Goal: Task Accomplishment & Management: Manage account settings

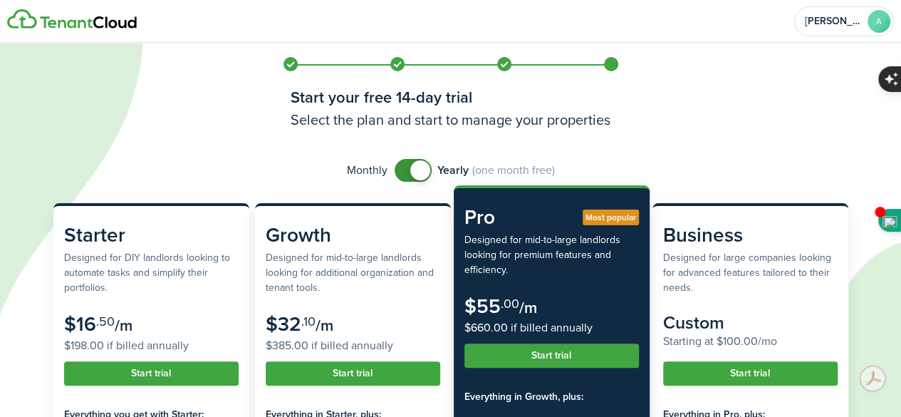
click at [550, 352] on button "Start trial" at bounding box center [551, 355] width 174 height 24
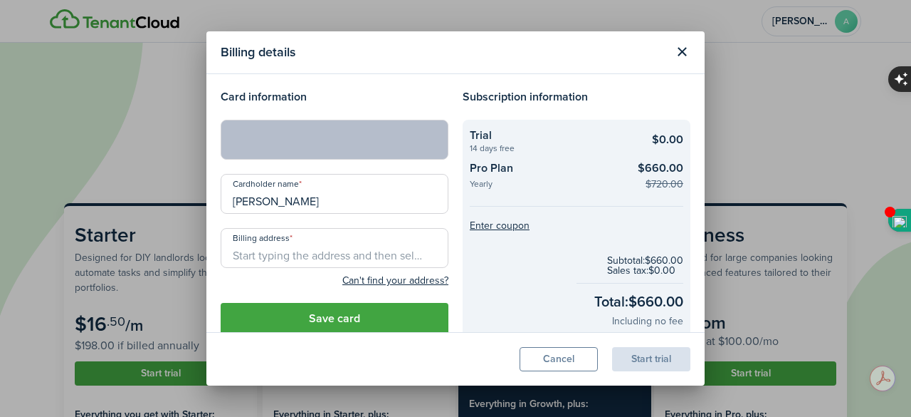
click at [318, 249] on input "Billing address" at bounding box center [335, 248] width 228 height 40
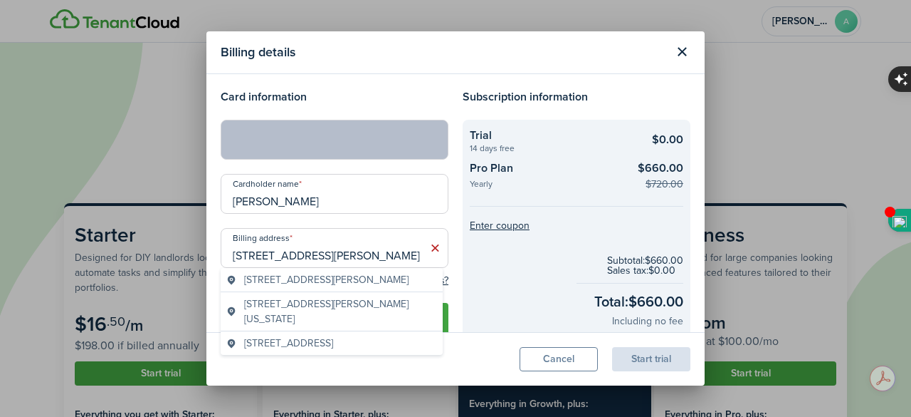
click at [337, 314] on span "[STREET_ADDRESS][PERSON_NAME][US_STATE]" at bounding box center [340, 311] width 193 height 30
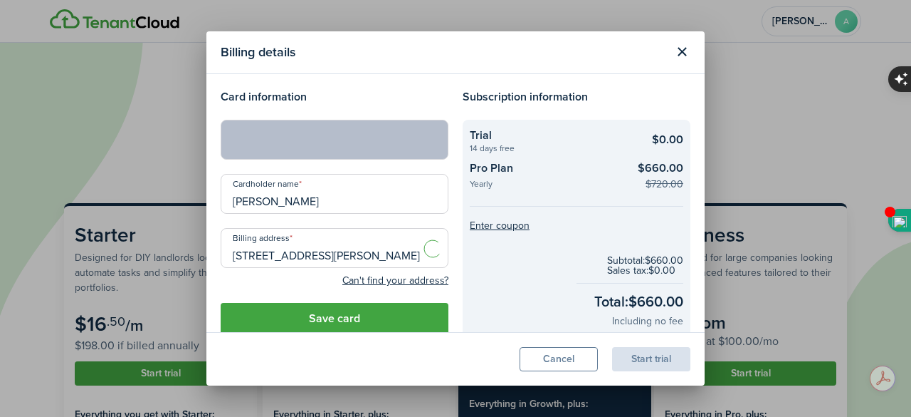
type input "[PERSON_NAME] [GEOGRAPHIC_DATA][US_STATE], [GEOGRAPHIC_DATA], [GEOGRAPHIC_DATA]…"
click at [282, 254] on input "[PERSON_NAME] [GEOGRAPHIC_DATA][US_STATE], [GEOGRAPHIC_DATA], [GEOGRAPHIC_DATA]…" at bounding box center [335, 248] width 228 height 40
type textarea "t-"
drag, startPoint x: 282, startPoint y: 254, endPoint x: 327, endPoint y: 264, distance: 46.0
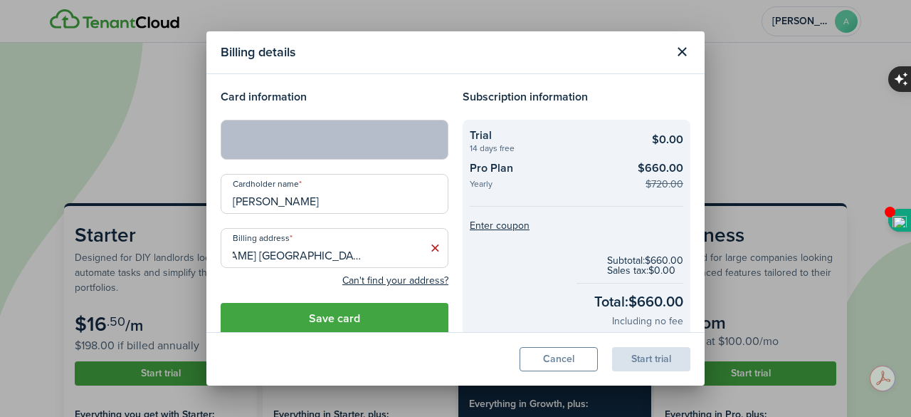
click at [327, 264] on input "[PERSON_NAME] [GEOGRAPHIC_DATA][US_STATE], [GEOGRAPHIC_DATA], [GEOGRAPHIC_DATA]…" at bounding box center [335, 248] width 228 height 40
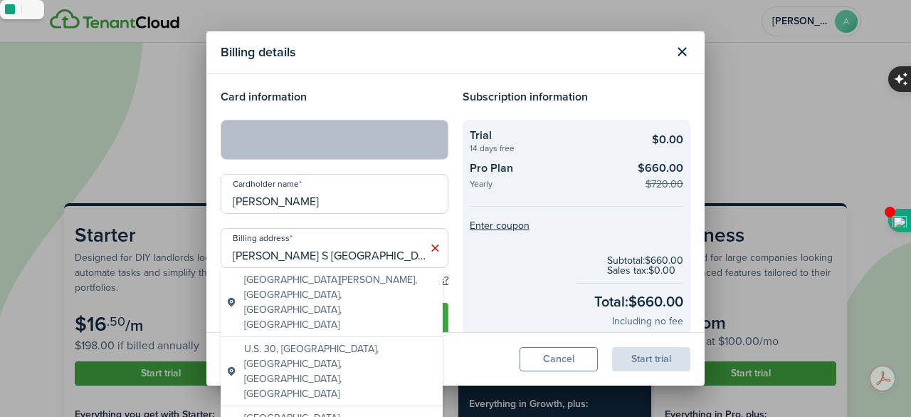
click at [340, 282] on span "[GEOGRAPHIC_DATA][PERSON_NAME], [GEOGRAPHIC_DATA], [GEOGRAPHIC_DATA], [GEOGRAPH…" at bounding box center [340, 302] width 193 height 60
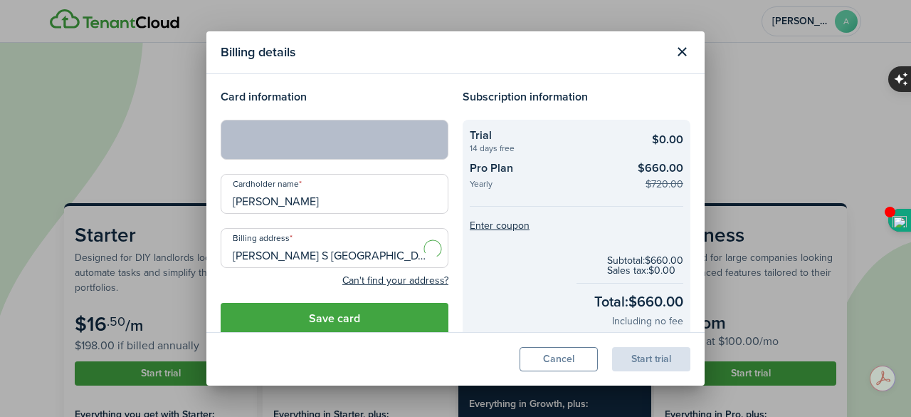
type input "[PERSON_NAME] St, [GEOGRAPHIC_DATA], [GEOGRAPHIC_DATA], [GEOGRAPHIC_DATA]"
click at [333, 316] on button "Save card" at bounding box center [335, 318] width 228 height 31
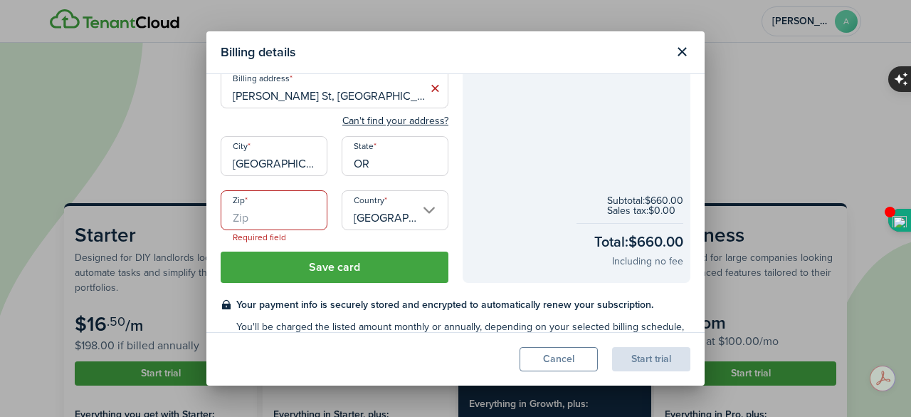
scroll to position [167, 0]
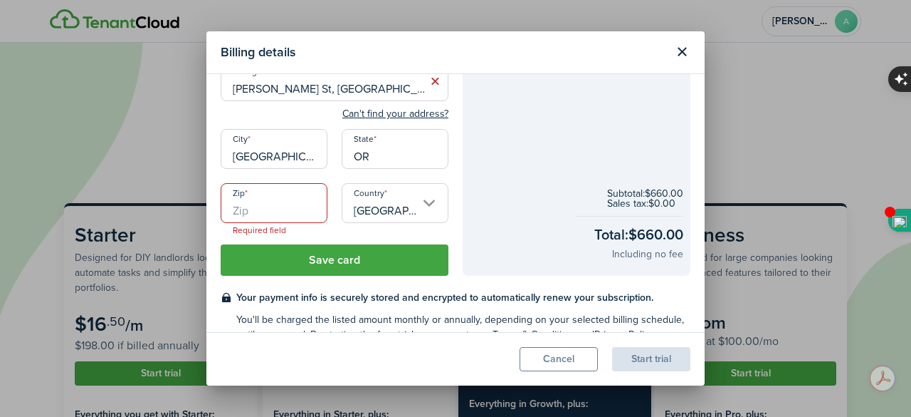
click at [263, 203] on input "Zip" at bounding box center [274, 203] width 107 height 40
type input "97233"
click at [395, 260] on button "Save card" at bounding box center [335, 259] width 228 height 31
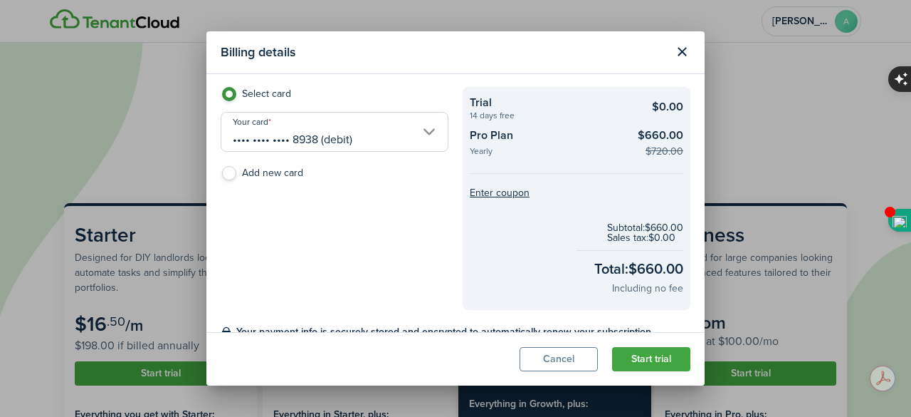
scroll to position [0, 0]
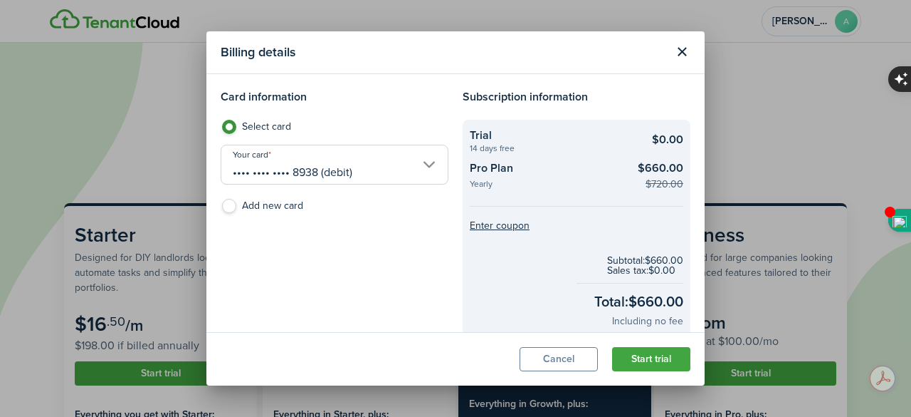
click at [635, 360] on button "Start trial" at bounding box center [651, 359] width 78 height 24
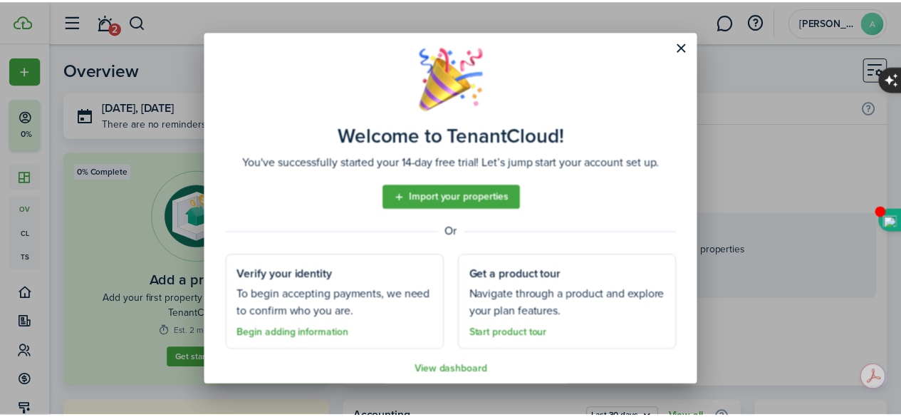
scroll to position [26, 0]
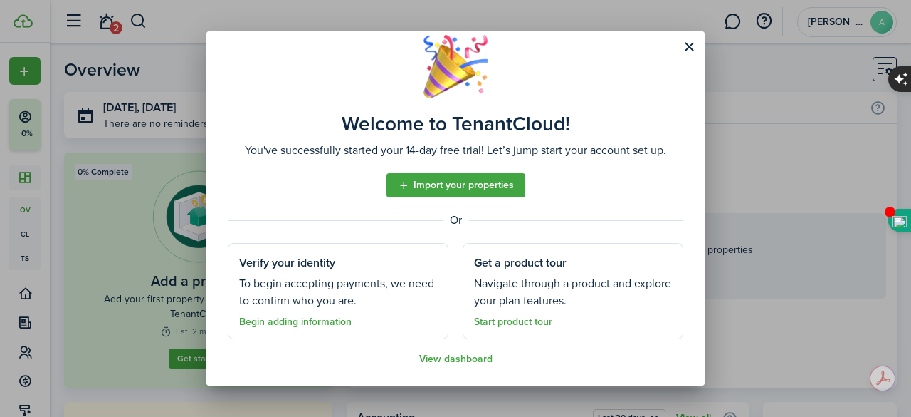
click at [686, 46] on button "Close modal" at bounding box center [689, 47] width 24 height 24
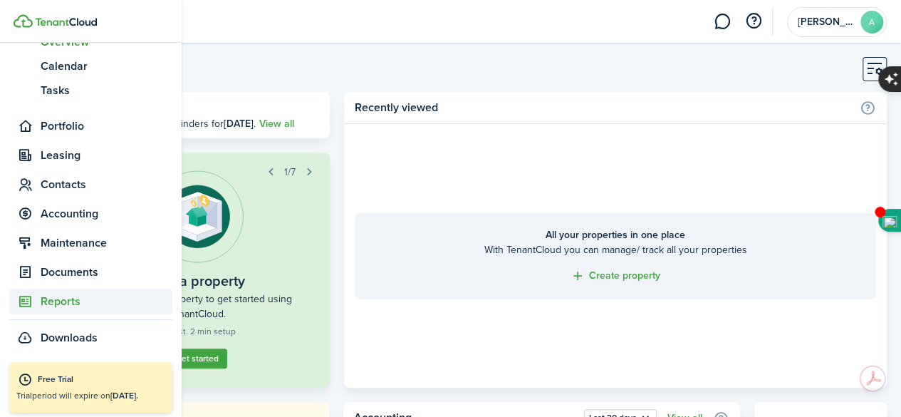
scroll to position [171, 0]
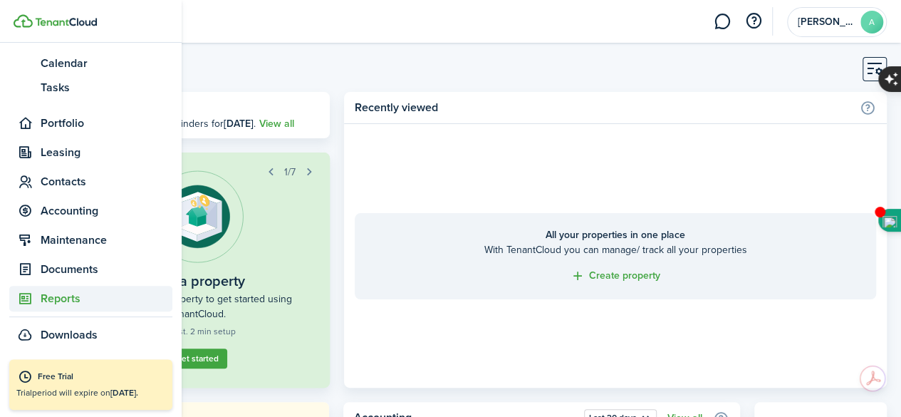
click at [73, 292] on span "Reports" at bounding box center [107, 298] width 132 height 17
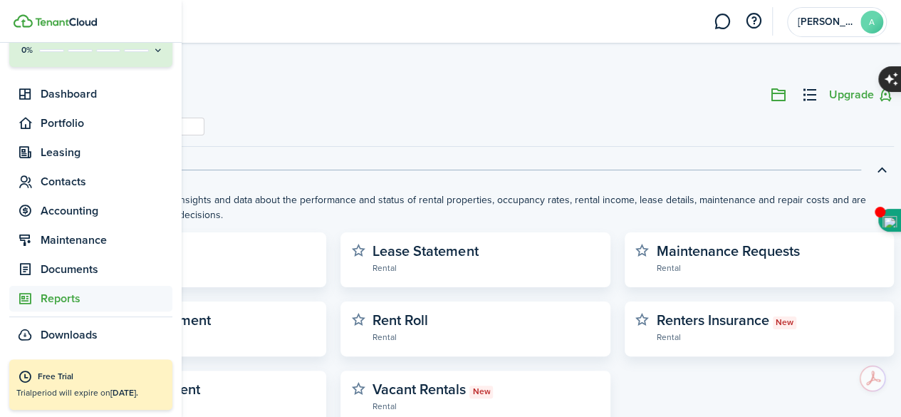
click at [43, 296] on span "Reports" at bounding box center [107, 298] width 132 height 17
click at [71, 125] on span "Portfolio" at bounding box center [107, 123] width 132 height 17
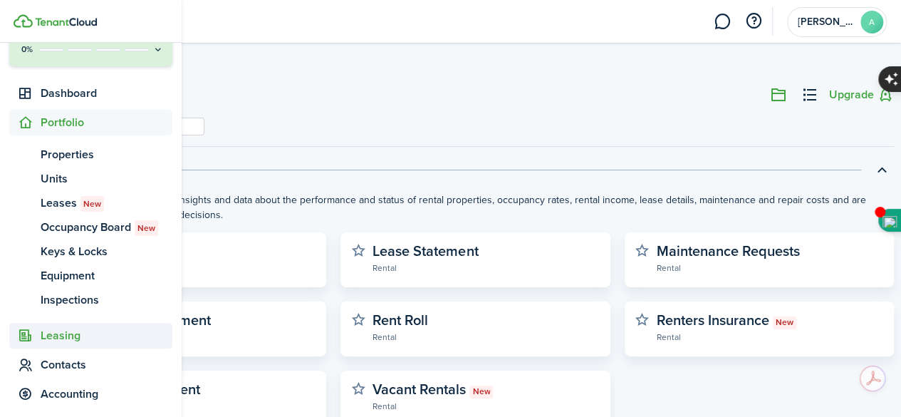
click at [55, 335] on span "Leasing" at bounding box center [107, 335] width 132 height 17
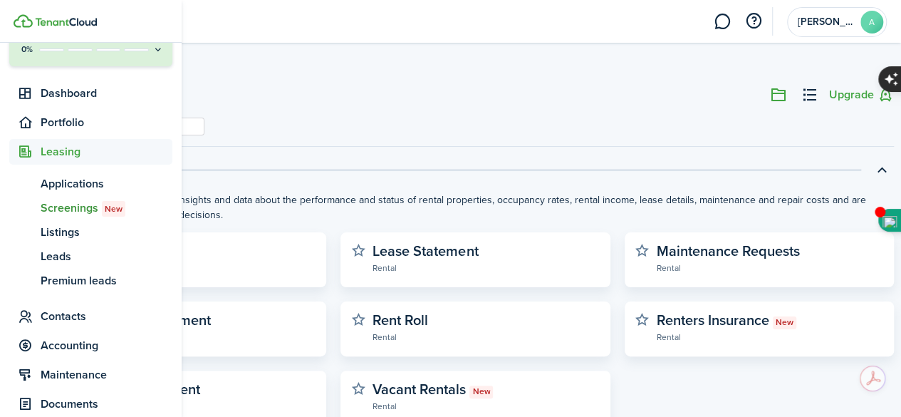
click at [78, 204] on span "Screenings New" at bounding box center [107, 207] width 132 height 17
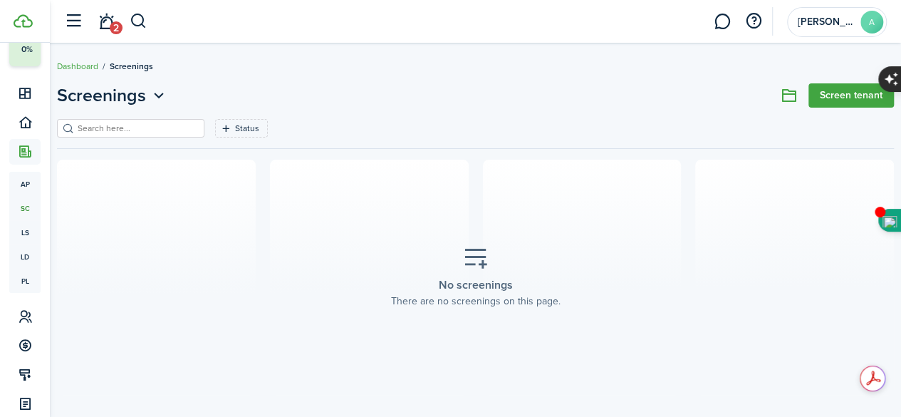
click at [812, 93] on link "Screen tenant" at bounding box center [850, 95] width 85 height 24
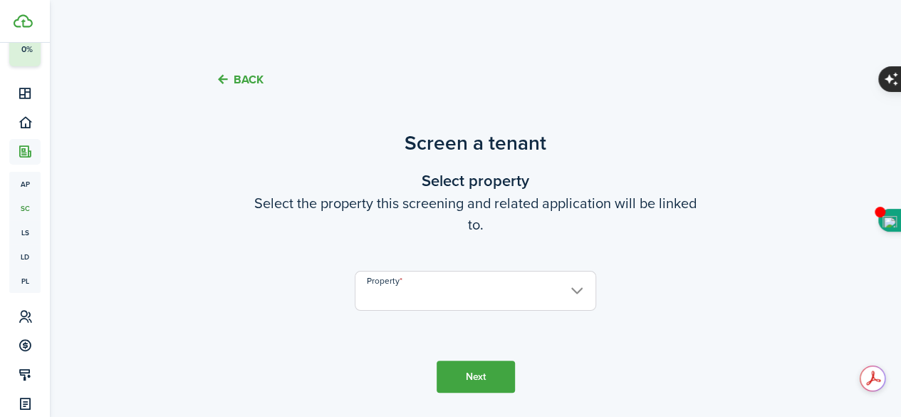
click at [429, 288] on input "Property" at bounding box center [475, 291] width 241 height 40
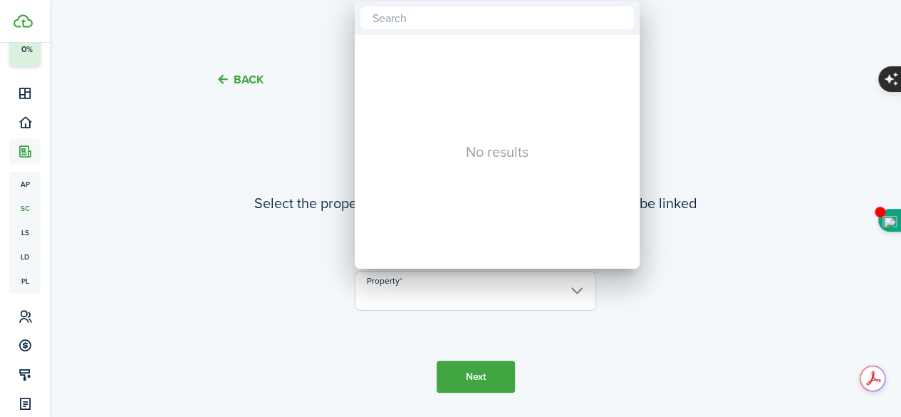
click at [577, 281] on div at bounding box center [450, 208] width 1129 height 644
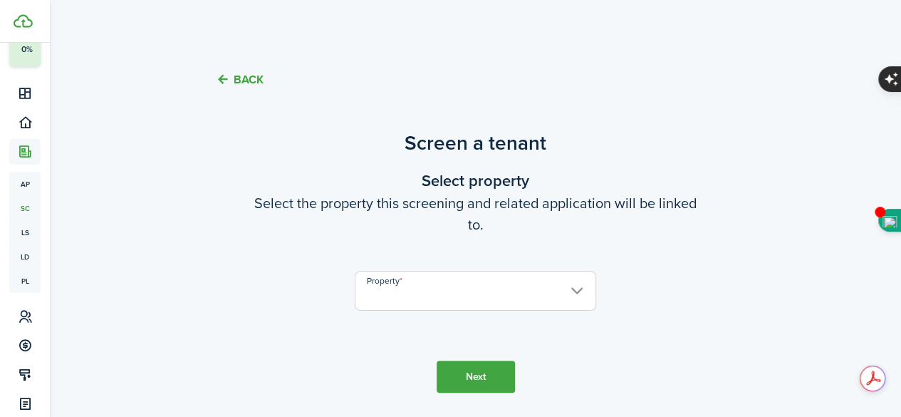
click at [577, 277] on input "Property" at bounding box center [475, 291] width 241 height 40
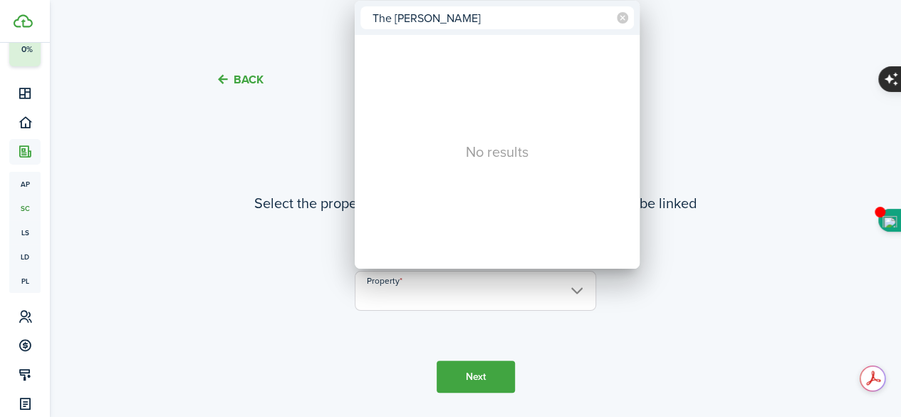
type input "The [PERSON_NAME]"
click at [460, 381] on div at bounding box center [450, 208] width 1129 height 644
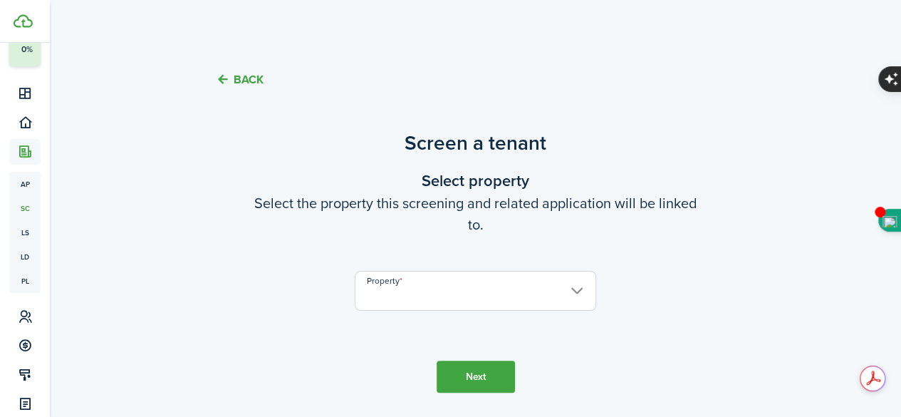
click at [410, 284] on input "Property" at bounding box center [475, 291] width 241 height 40
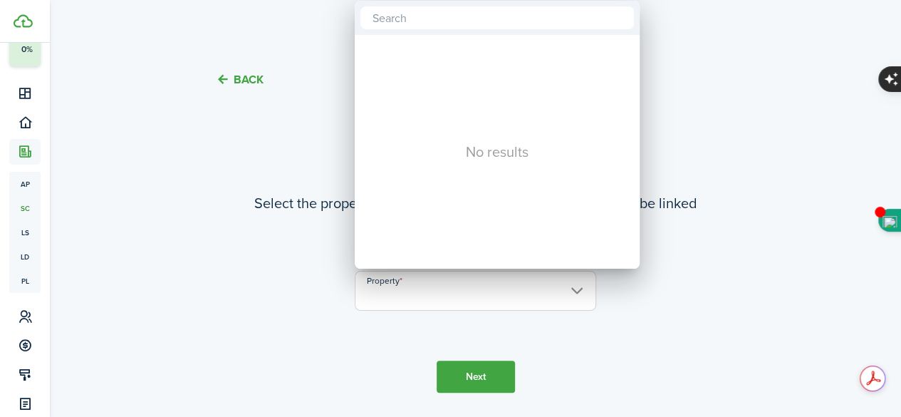
click at [227, 74] on div at bounding box center [450, 208] width 1129 height 644
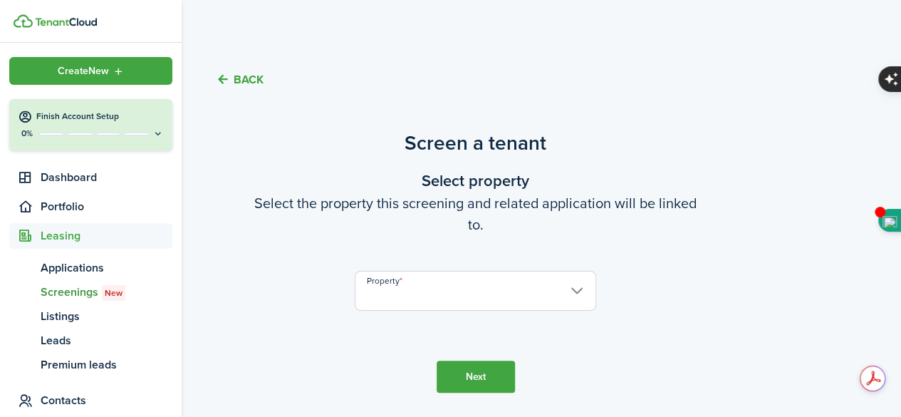
click at [118, 73] on icon "Open menu" at bounding box center [119, 71] width 12 height 11
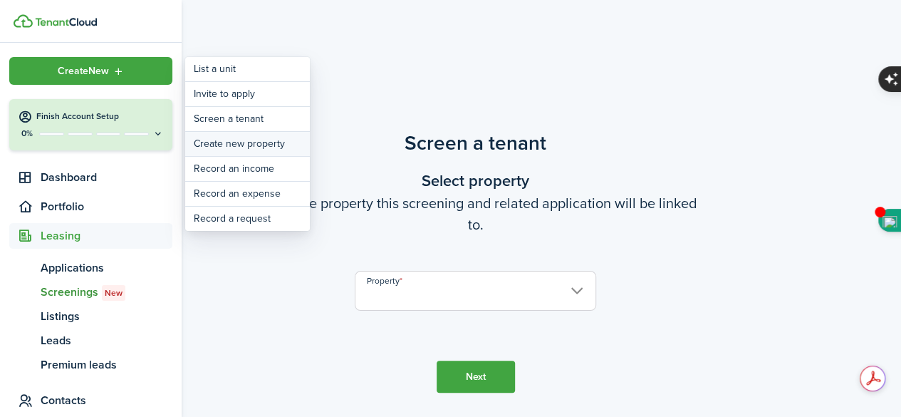
click at [212, 139] on link "Create new property" at bounding box center [247, 144] width 125 height 24
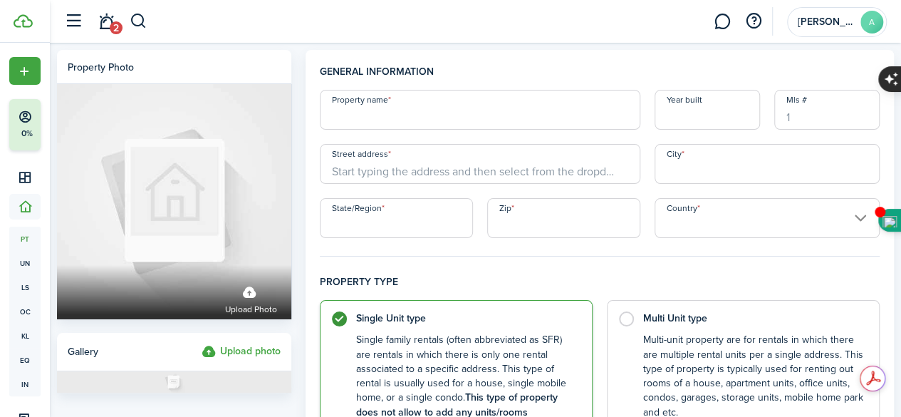
click at [387, 115] on input "Property name" at bounding box center [480, 110] width 320 height 40
type input "The Weidlerz"
click at [701, 108] on input "Year built" at bounding box center [706, 110] width 105 height 40
type input "2021"
click at [800, 121] on input "Mls #" at bounding box center [826, 110] width 105 height 40
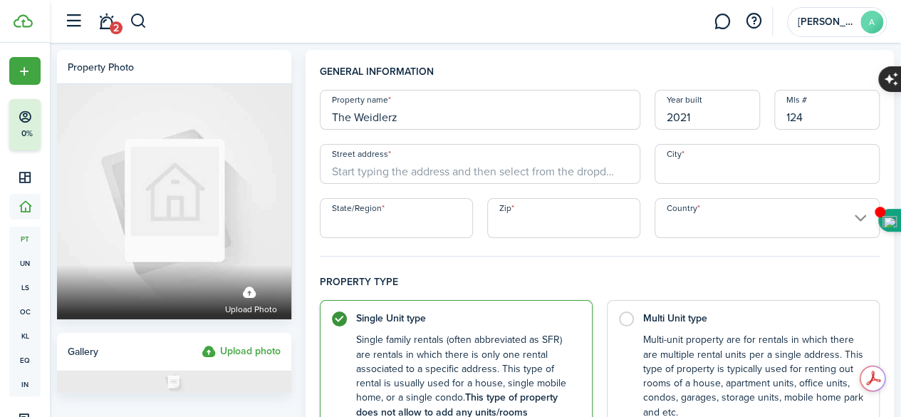
type input "124"
click at [375, 161] on input "Street address" at bounding box center [480, 164] width 320 height 40
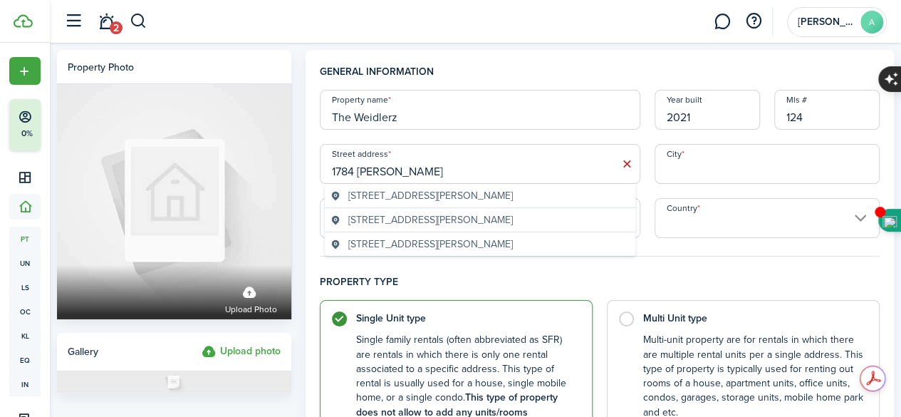
click at [377, 196] on span "[STREET_ADDRESS][PERSON_NAME]" at bounding box center [430, 195] width 164 height 15
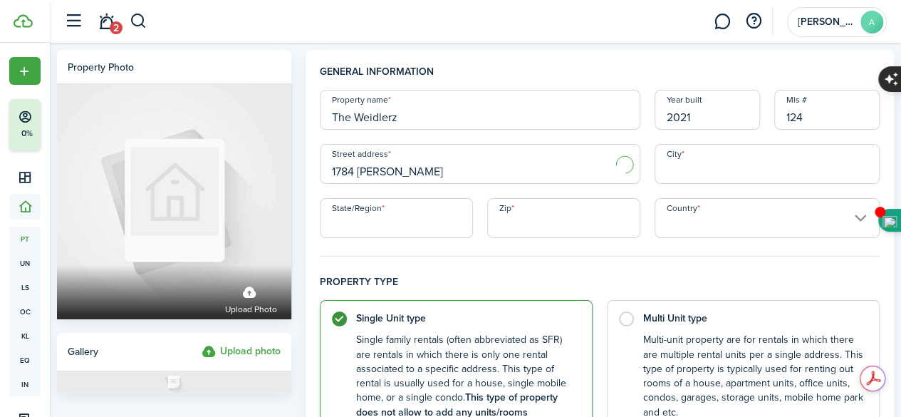
type input "[STREET_ADDRESS][PERSON_NAME]"
type input "[GEOGRAPHIC_DATA]"
type input "OR"
type input "97209"
type input "[GEOGRAPHIC_DATA]"
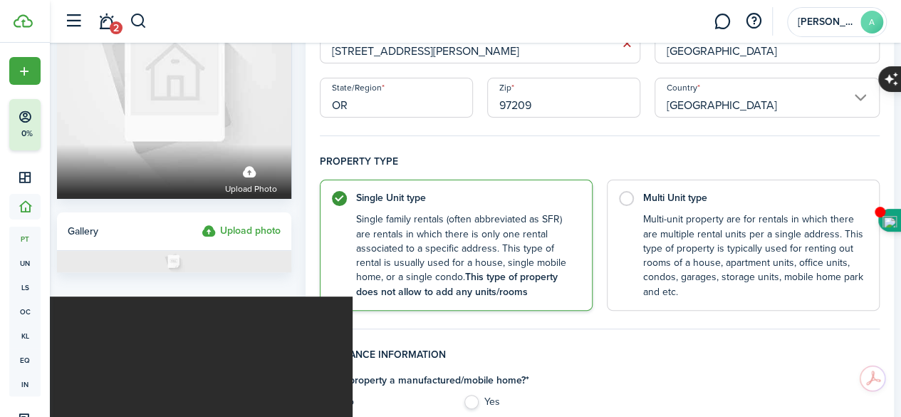
scroll to position [189, 0]
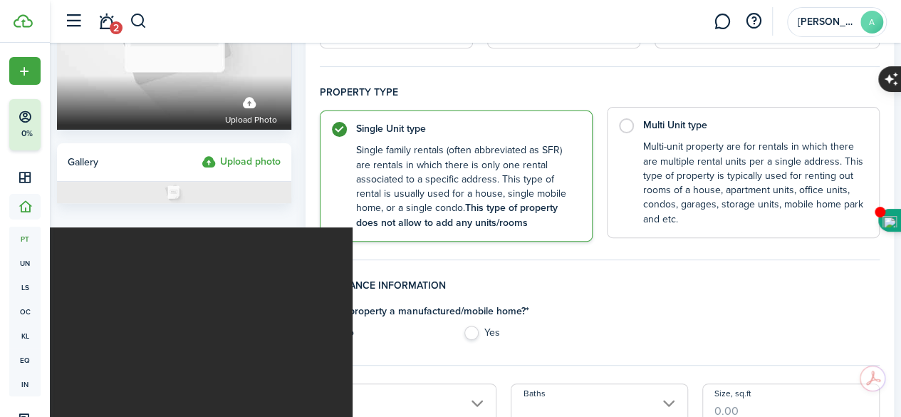
click at [624, 129] on label "Multi Unit type Multi-unit property are for rentals in which there are multiple…" at bounding box center [743, 172] width 273 height 131
radio input "false"
radio input "true"
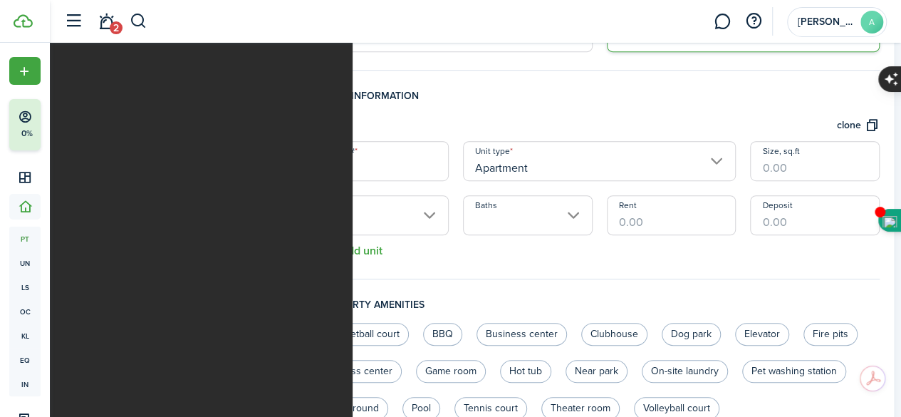
scroll to position [380, 0]
click at [449, 332] on label "BBQ" at bounding box center [442, 333] width 39 height 23
radio input "true"
click at [508, 331] on label "Business center" at bounding box center [521, 333] width 90 height 23
radio input "true"
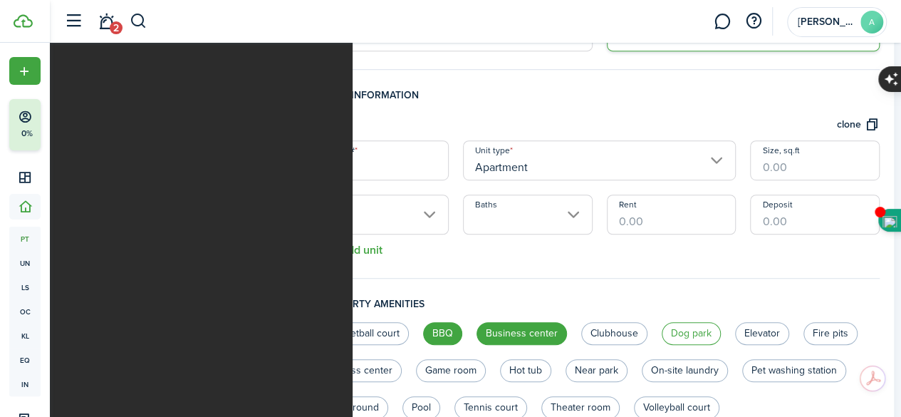
click at [688, 333] on label "Dog park" at bounding box center [691, 333] width 59 height 23
radio input "true"
click at [776, 326] on label "Elevator" at bounding box center [762, 333] width 54 height 23
radio input "true"
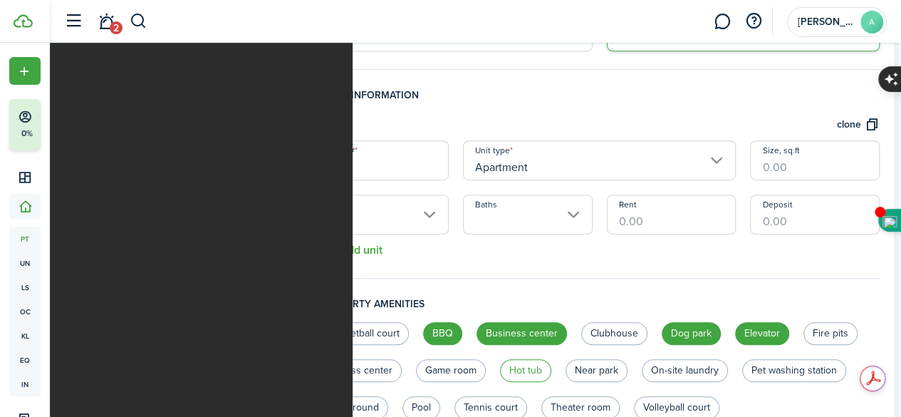
drag, startPoint x: 658, startPoint y: 368, endPoint x: 605, endPoint y: 367, distance: 53.4
click at [627, 362] on label "Near park" at bounding box center [596, 370] width 62 height 23
radio input "true"
click at [551, 362] on label "Hot tub" at bounding box center [525, 370] width 51 height 23
radio input "true"
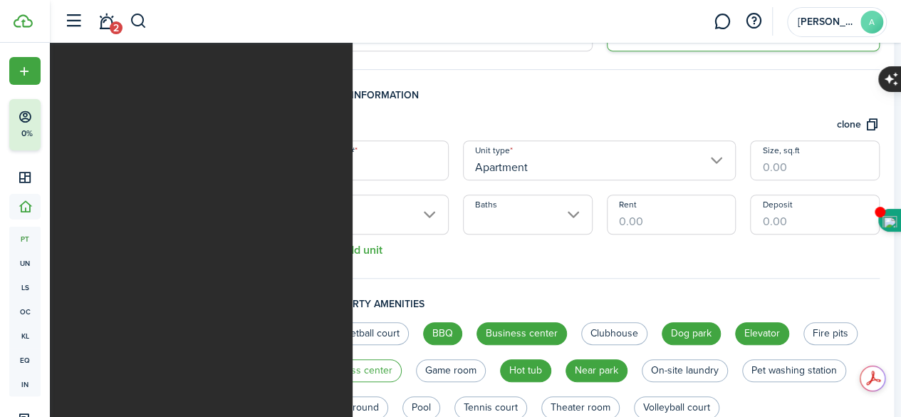
click at [402, 369] on label "Fitness center" at bounding box center [361, 370] width 82 height 23
radio input "true"
click at [803, 345] on label "Fire pits" at bounding box center [830, 333] width 54 height 23
radio input "true"
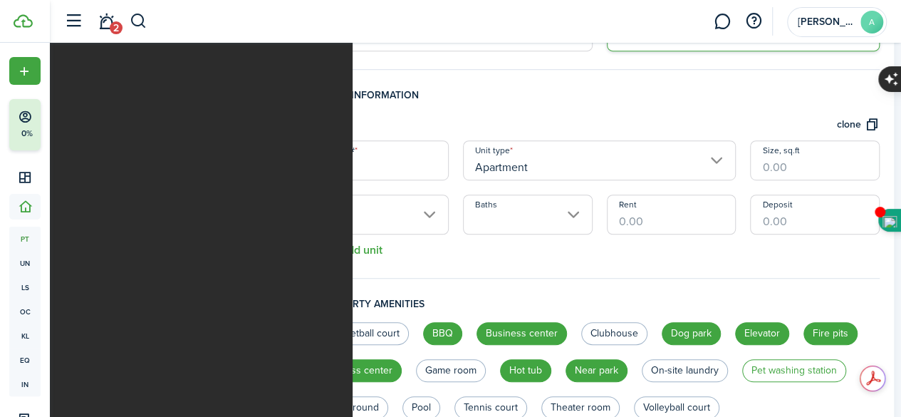
drag, startPoint x: 369, startPoint y: 407, endPoint x: 390, endPoint y: 407, distance: 20.7
click at [742, 382] on label "Pet washing station" at bounding box center [794, 370] width 104 height 23
radio input "true"
click at [388, 405] on label "Playground" at bounding box center [354, 407] width 68 height 23
radio input "true"
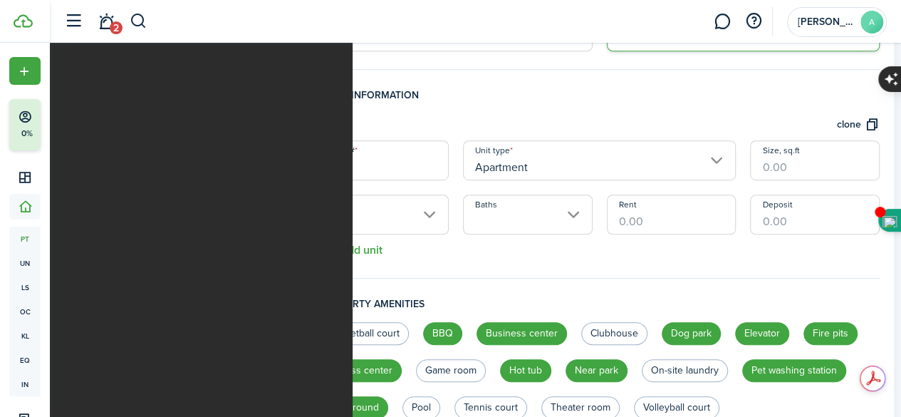
scroll to position [570, 0]
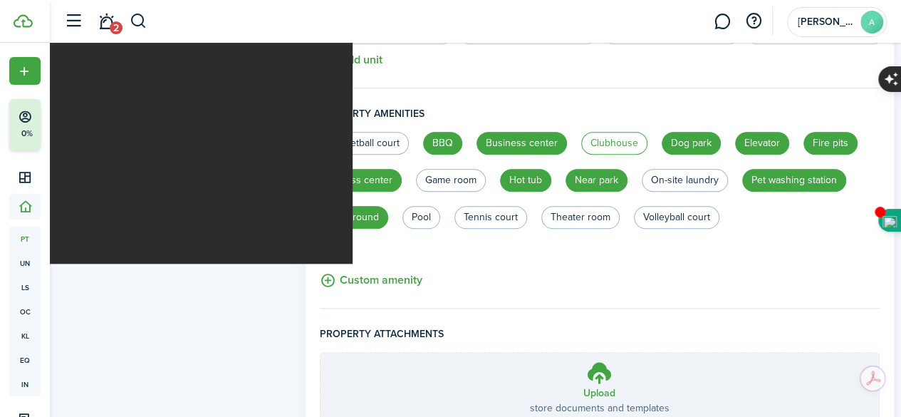
click at [617, 137] on label "Clubhouse" at bounding box center [614, 143] width 66 height 23
radio input "true"
click at [337, 276] on button "Custom amenity" at bounding box center [371, 280] width 103 height 18
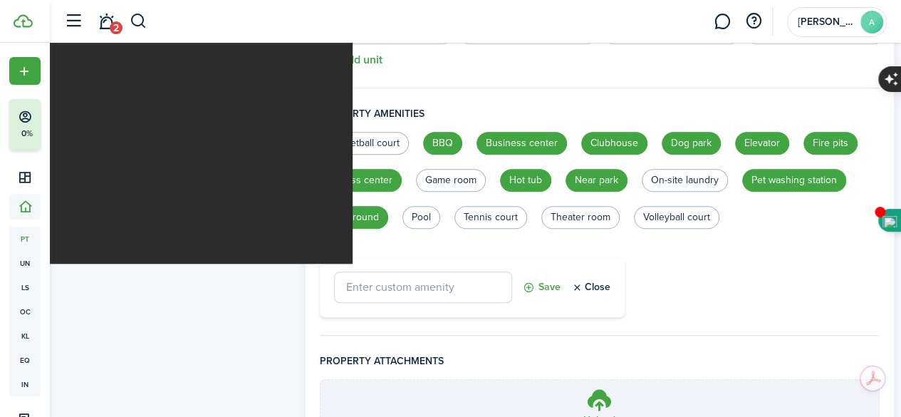
click at [600, 286] on button "Close" at bounding box center [590, 286] width 39 height 31
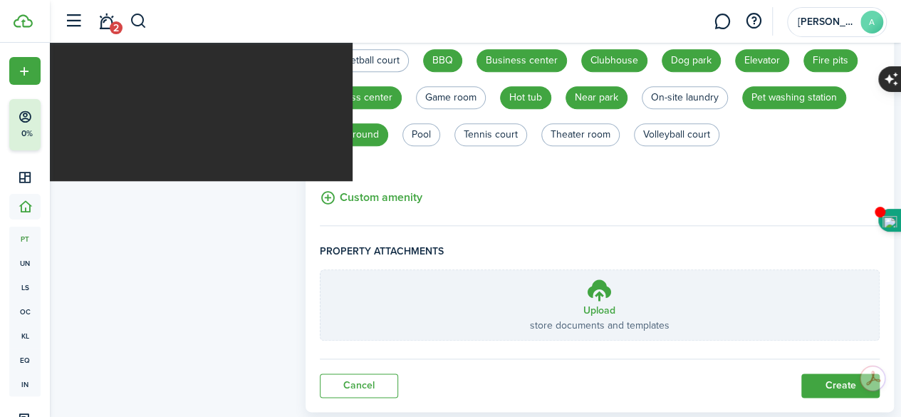
scroll to position [684, 0]
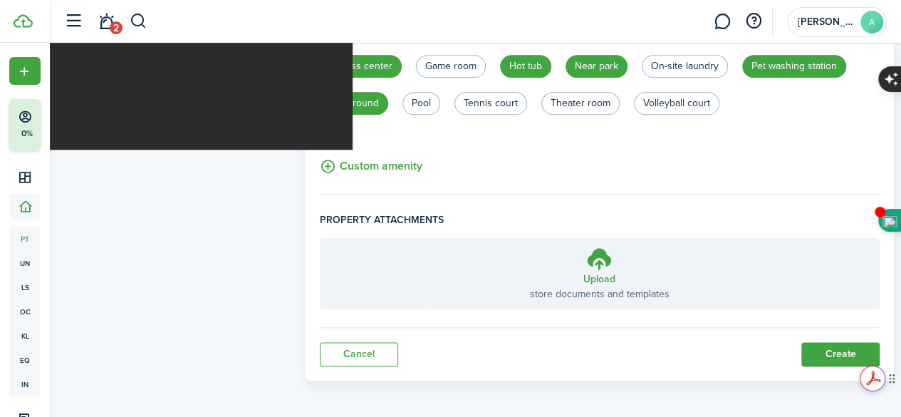
click at [823, 359] on div "Get summaries and key insights using AI Assistant powered by Adobe Acrobat" at bounding box center [791, 378] width 121 height 38
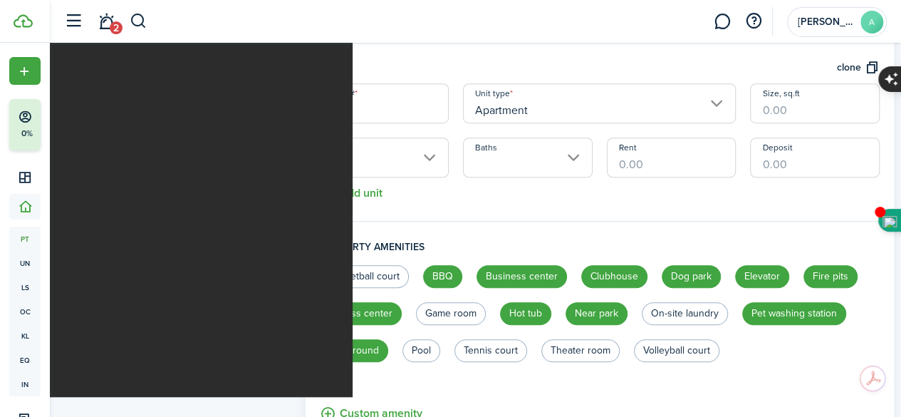
scroll to position [304, 0]
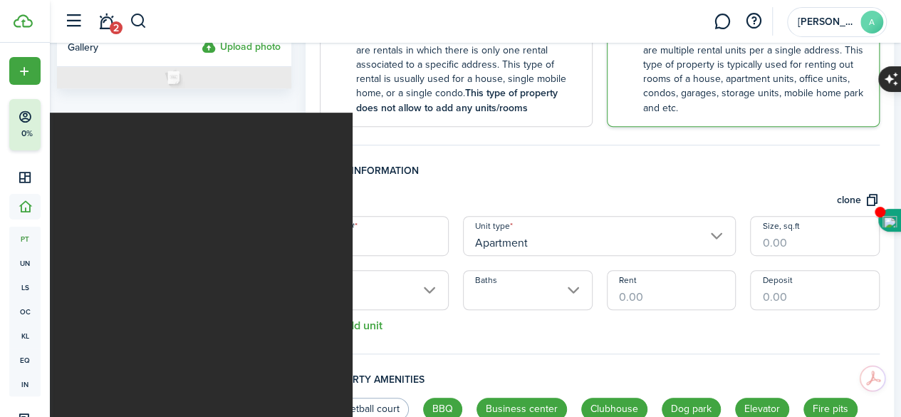
click at [350, 244] on input "1" at bounding box center [385, 236] width 130 height 40
type input "101"
click at [406, 266] on div "Unit # 101 Unit type Apartment Size, sq.ft Beds Baths Rent Deposit" at bounding box center [600, 263] width 574 height 94
click at [416, 292] on input "Beds" at bounding box center [385, 290] width 130 height 40
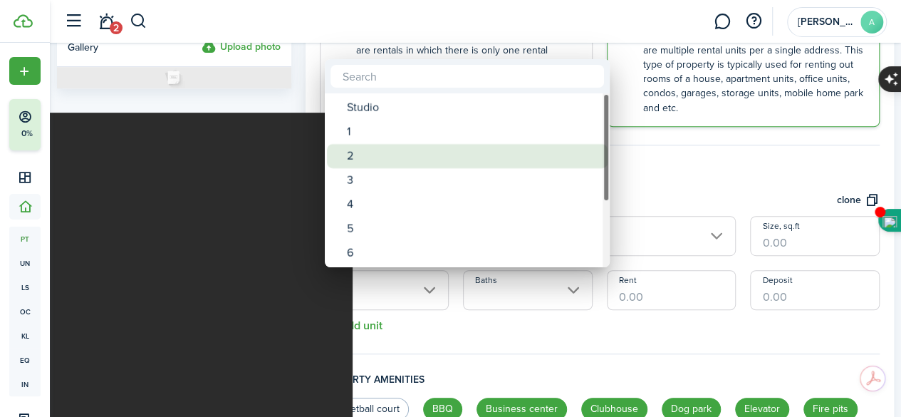
click at [357, 160] on div "2" at bounding box center [473, 156] width 252 height 24
type input "2"
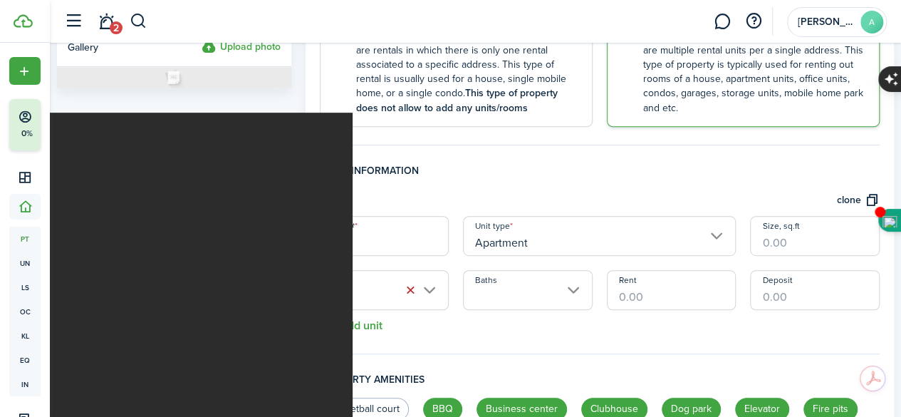
click at [575, 280] on input "Baths" at bounding box center [528, 290] width 130 height 40
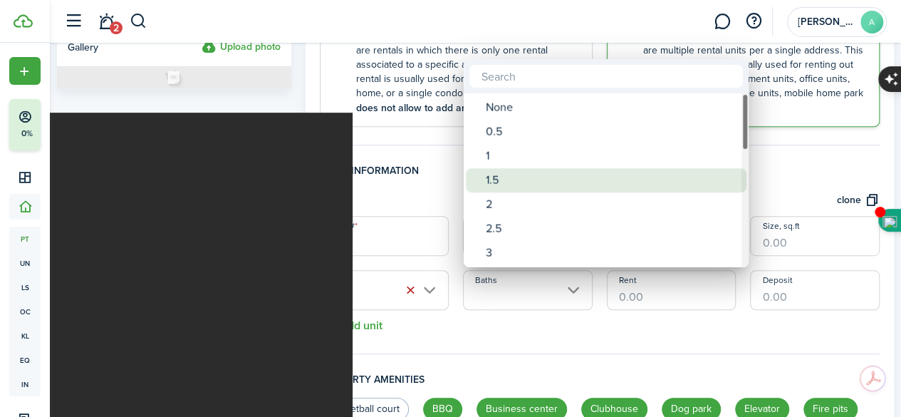
click at [518, 180] on div "1.5" at bounding box center [612, 180] width 252 height 24
type input "1.5"
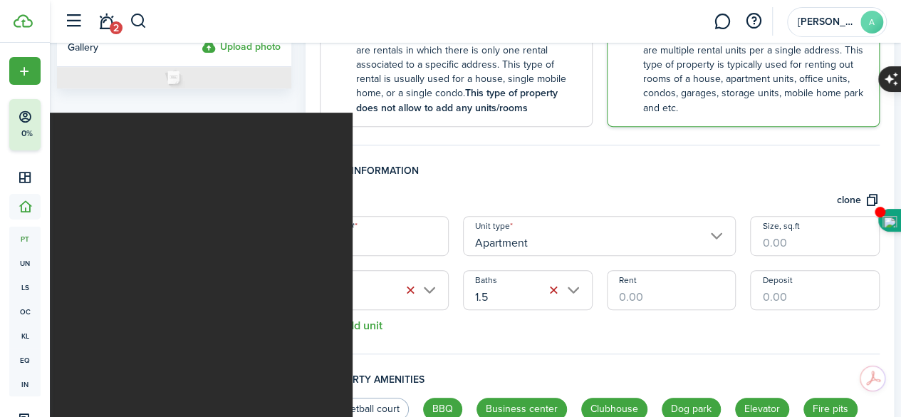
click at [652, 294] on input "Rent" at bounding box center [672, 290] width 130 height 40
type input "$1,900.00"
click at [778, 237] on input "Size, sq.ft" at bounding box center [815, 236] width 130 height 40
type input "1,420"
click at [778, 293] on input "Deposit" at bounding box center [815, 290] width 130 height 40
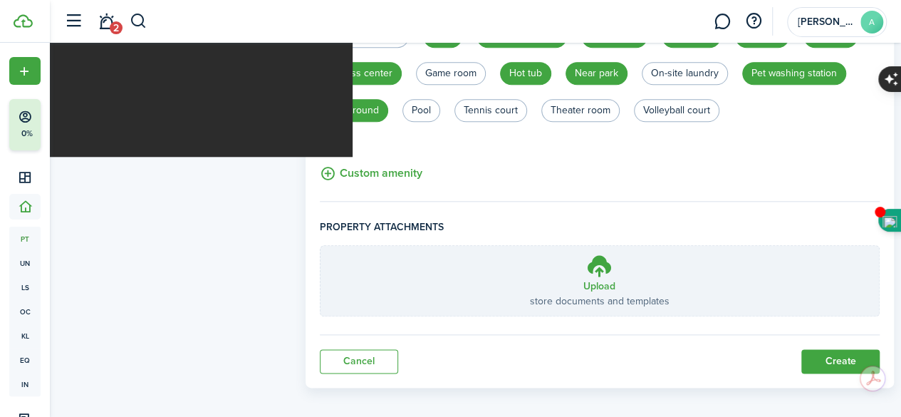
scroll to position [684, 0]
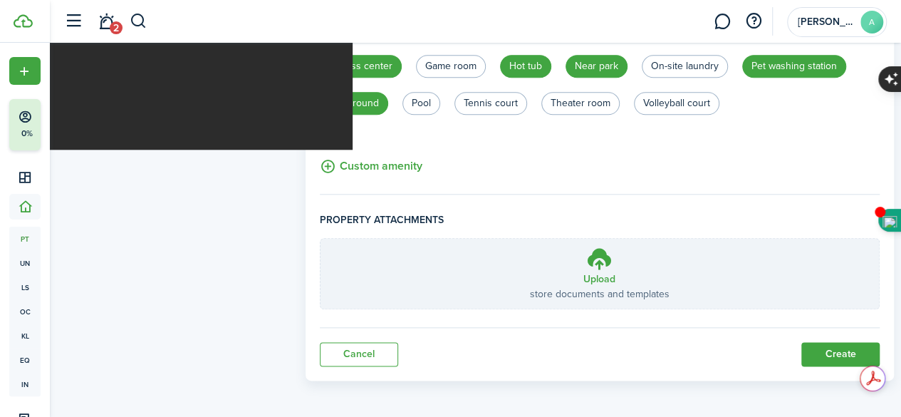
click at [807, 347] on button "Create" at bounding box center [840, 354] width 78 height 24
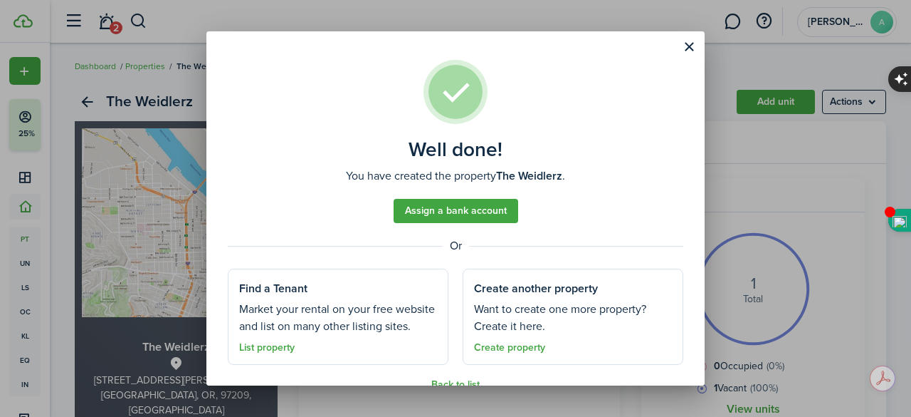
drag, startPoint x: 498, startPoint y: 347, endPoint x: 529, endPoint y: 197, distance: 153.3
click at [499, 347] on link "Create property" at bounding box center [509, 347] width 71 height 11
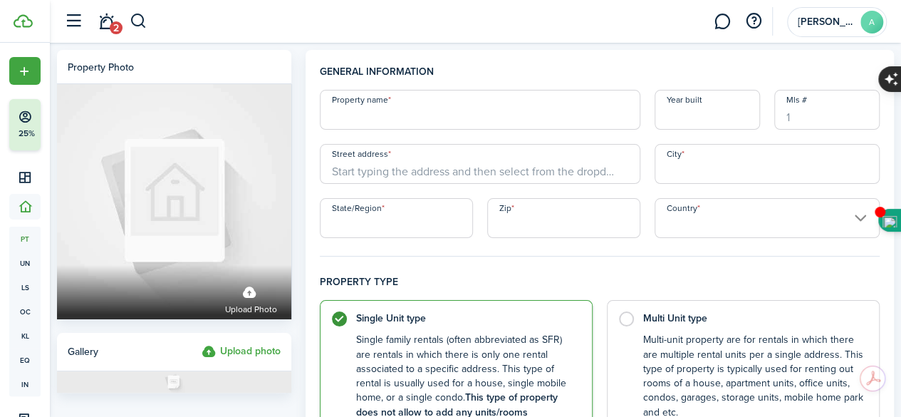
click at [114, 26] on span "2" at bounding box center [116, 27] width 13 height 13
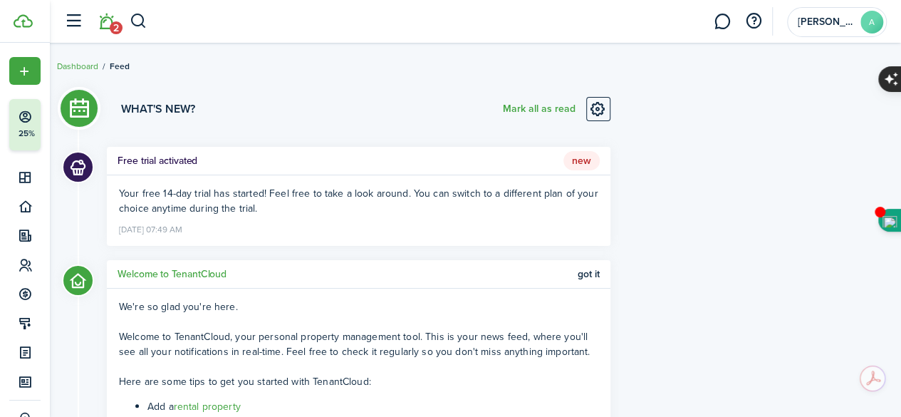
scroll to position [189, 0]
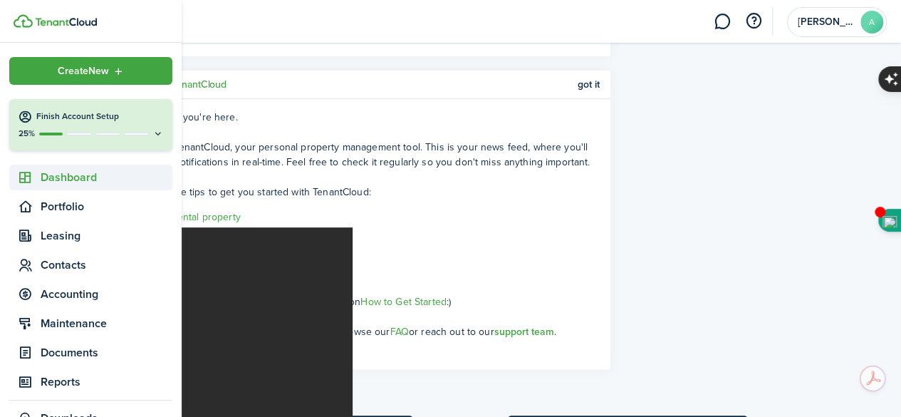
click at [59, 174] on span "Dashboard" at bounding box center [107, 177] width 132 height 17
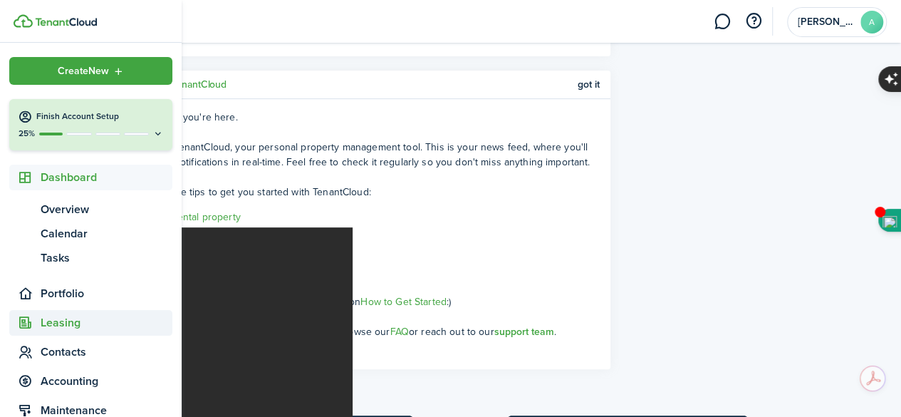
click at [58, 321] on span "Leasing" at bounding box center [107, 322] width 132 height 17
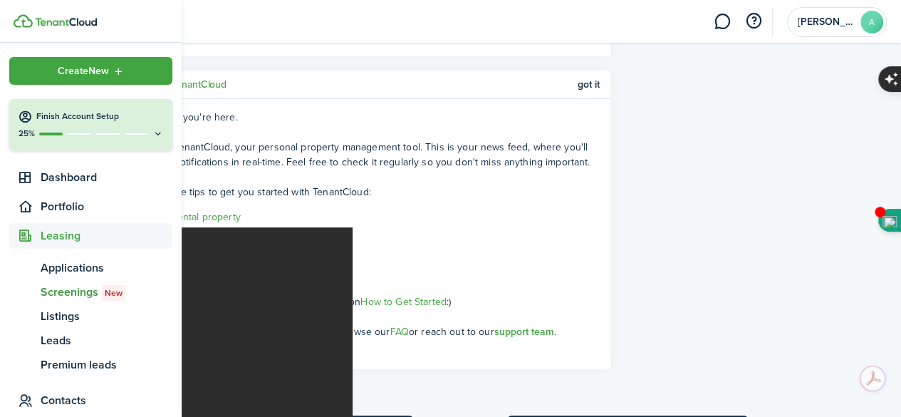
click at [73, 293] on span "Screenings New" at bounding box center [107, 291] width 132 height 17
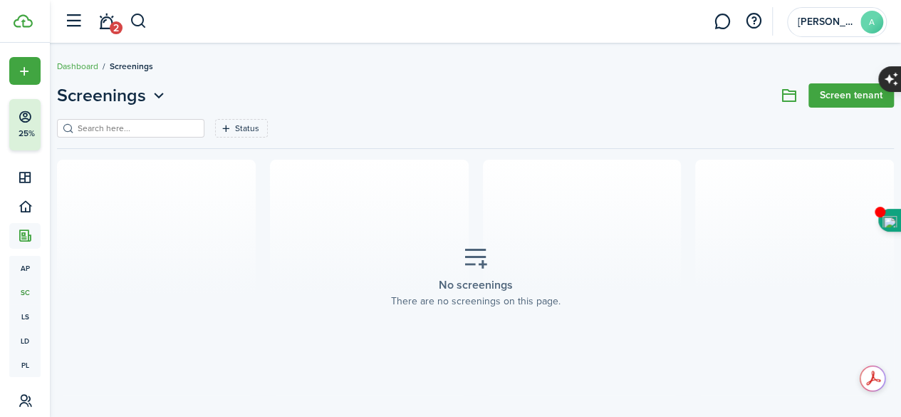
click at [832, 90] on link "Screen tenant" at bounding box center [850, 95] width 85 height 24
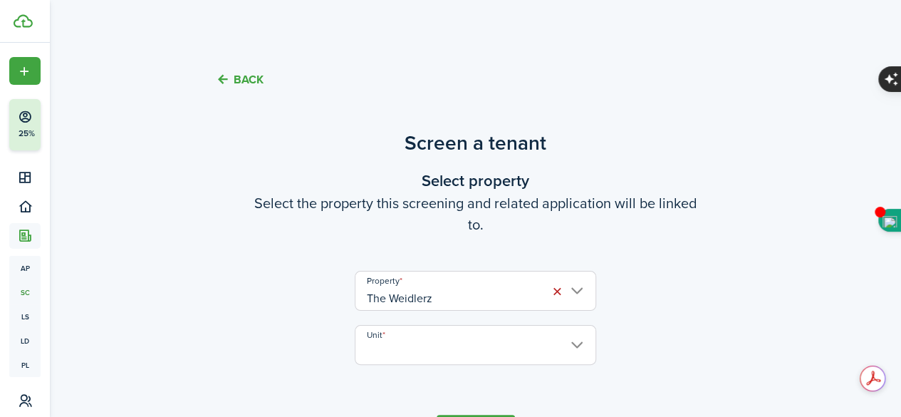
click at [396, 343] on input "Unit" at bounding box center [475, 345] width 241 height 40
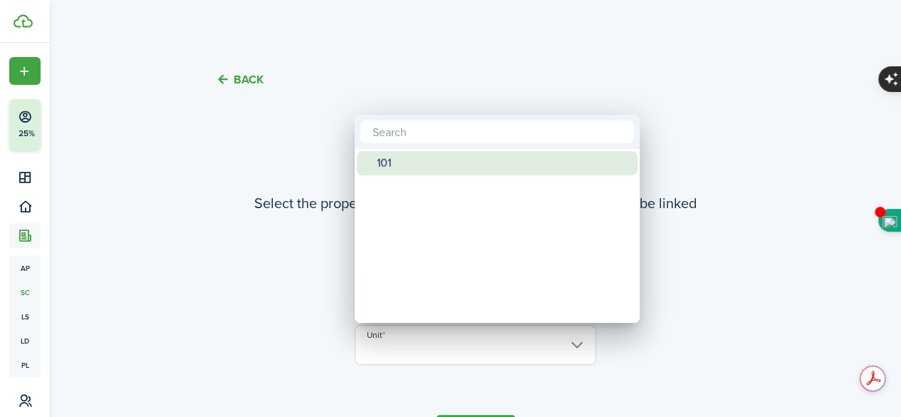
click at [390, 160] on div "101" at bounding box center [503, 163] width 252 height 24
type input "101"
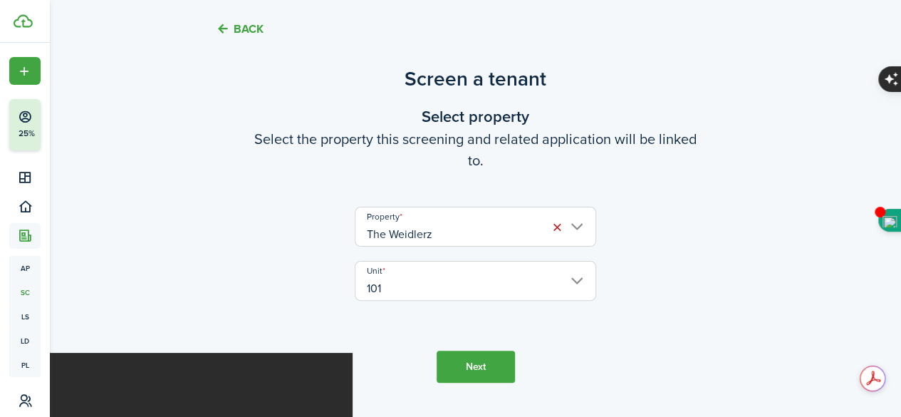
scroll to position [97, 0]
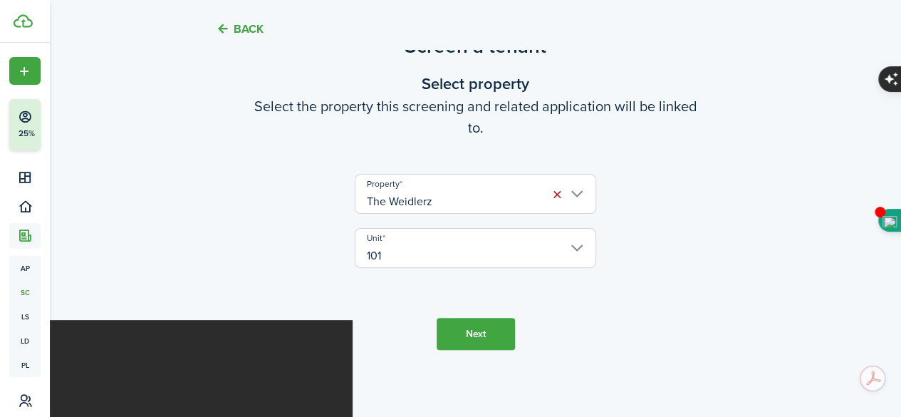
click at [469, 334] on button "Next" at bounding box center [476, 334] width 78 height 32
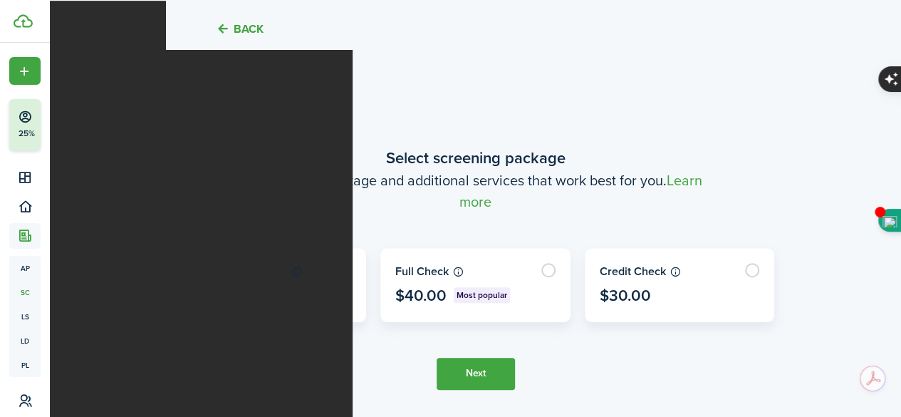
scroll to position [419, 0]
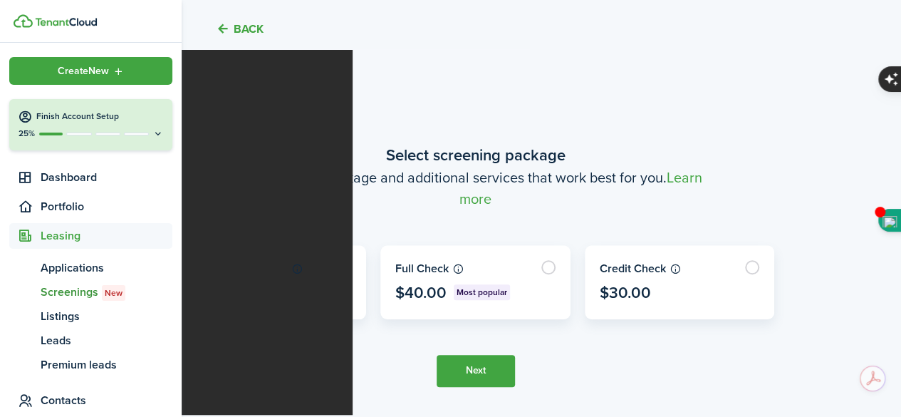
click at [71, 19] on img at bounding box center [66, 22] width 62 height 9
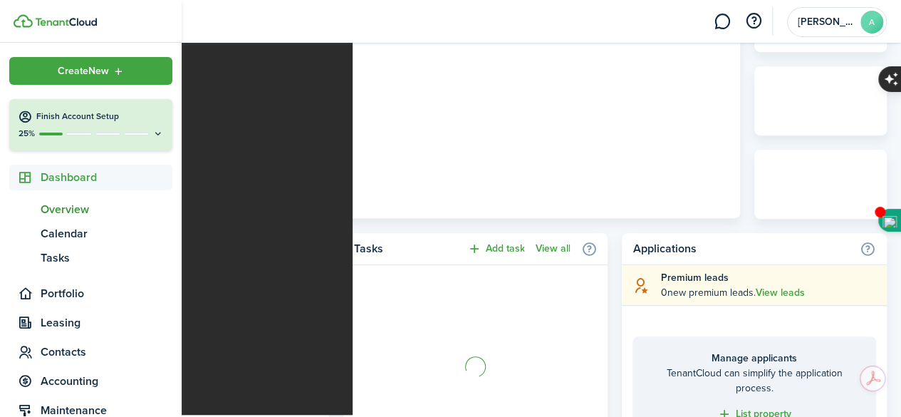
click at [93, 56] on nav "Create New Finish Account Setup 25% Dashboard ov Overview cl Calendar ts Tasks …" at bounding box center [91, 286] width 182 height 486
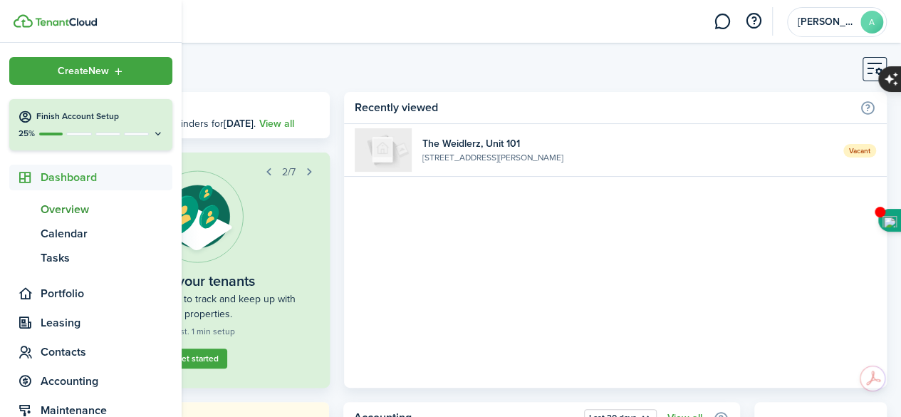
click at [39, 21] on img at bounding box center [66, 22] width 62 height 9
click at [41, 22] on img at bounding box center [66, 22] width 62 height 9
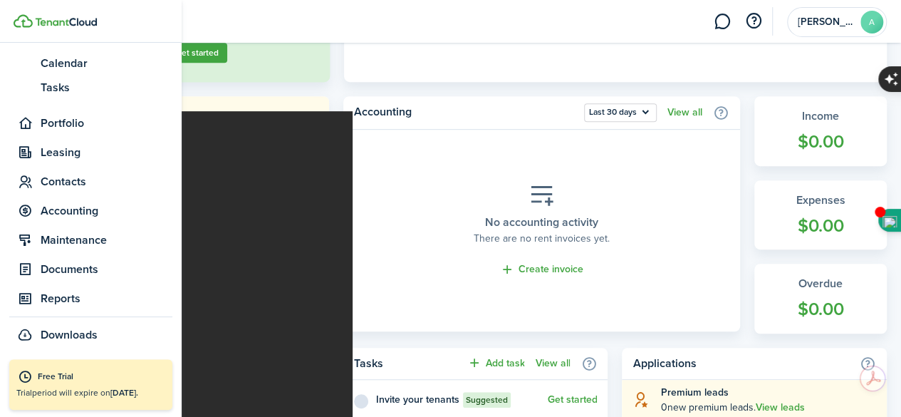
scroll to position [380, 0]
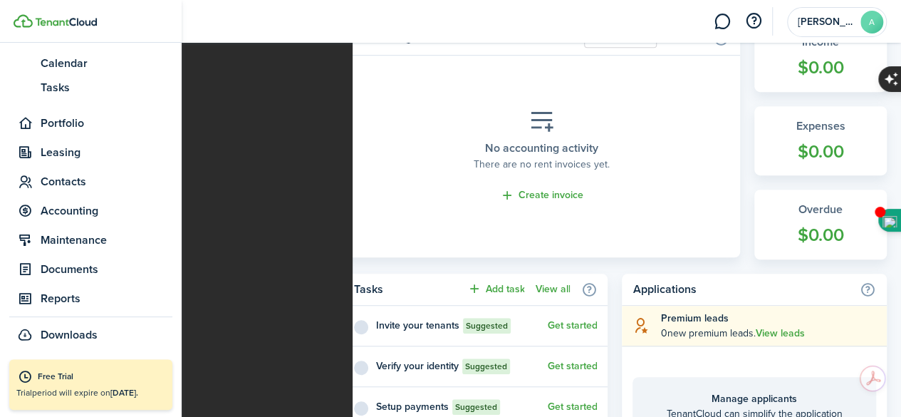
click at [60, 382] on div "Free Trial" at bounding box center [101, 377] width 127 height 14
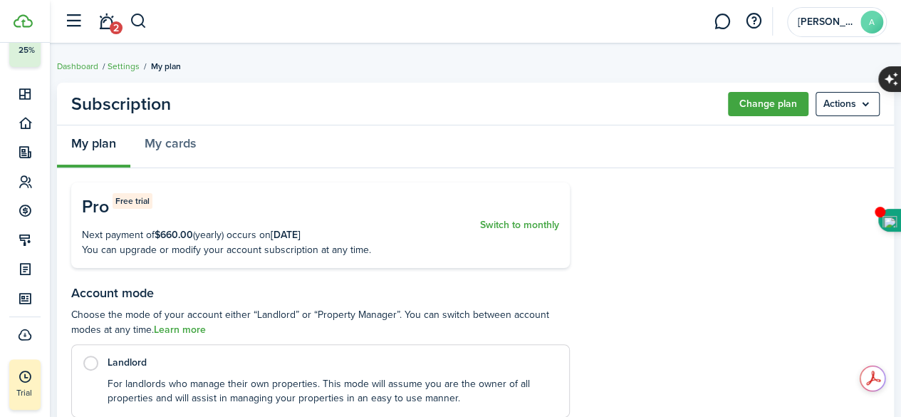
click at [853, 98] on menu-btn "Actions" at bounding box center [847, 104] width 64 height 24
click at [829, 129] on button "Cancel subscription" at bounding box center [817, 135] width 125 height 24
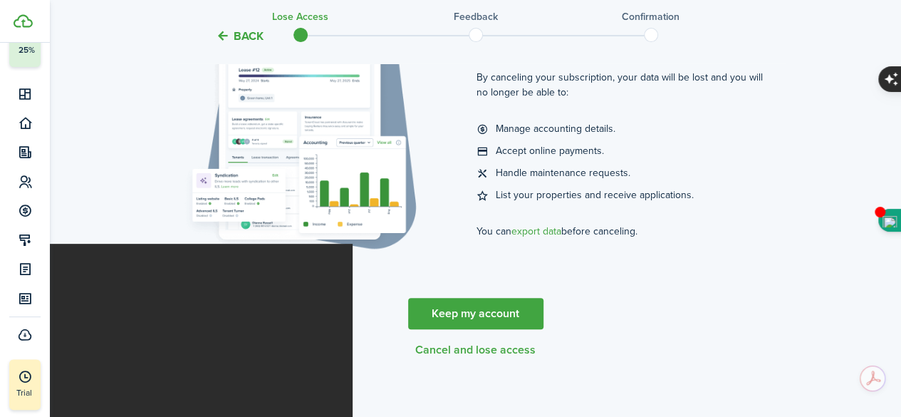
scroll to position [179, 0]
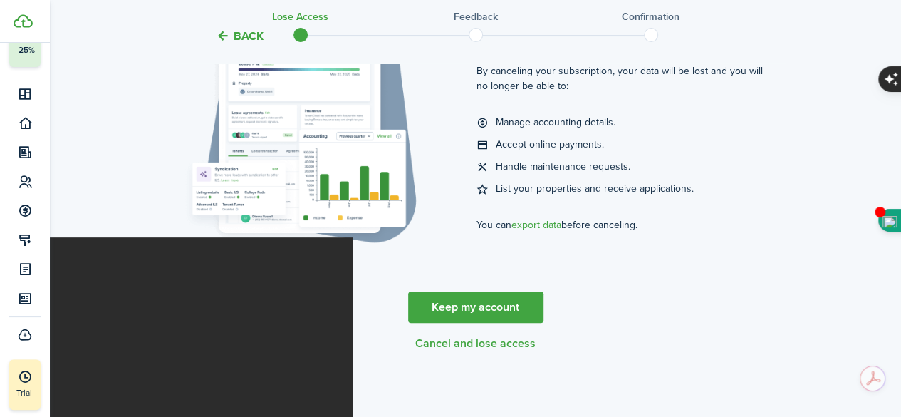
click at [437, 340] on button "Cancel and lose access" at bounding box center [475, 343] width 120 height 13
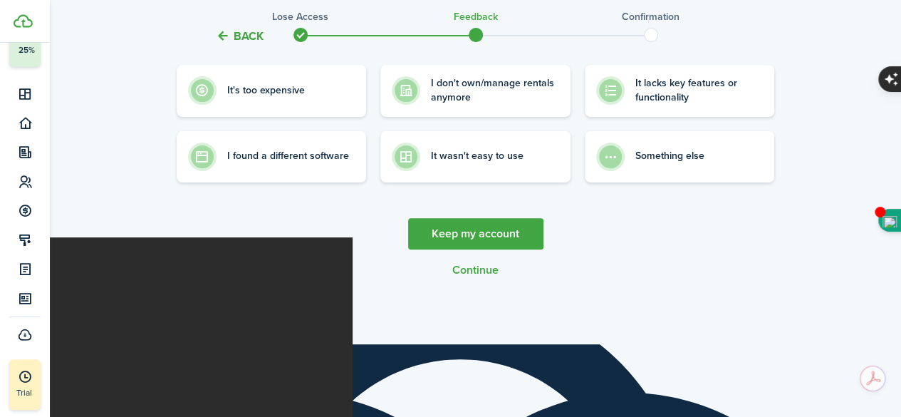
scroll to position [0, 0]
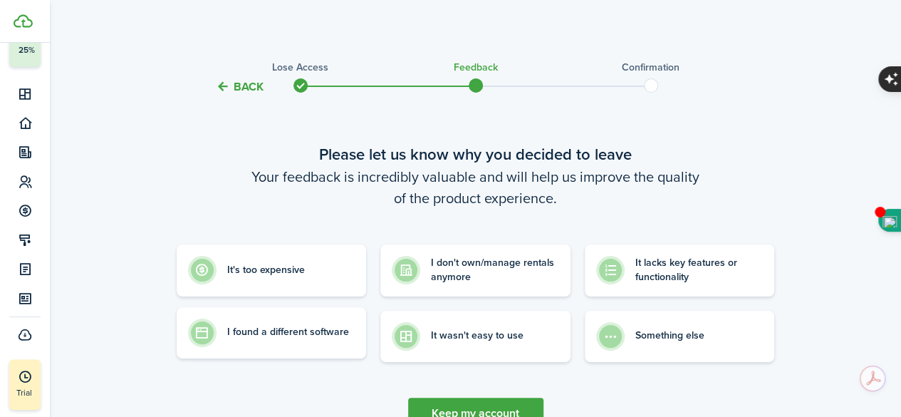
click at [293, 330] on control-radio-card-description "I found a different software" at bounding box center [288, 332] width 122 height 14
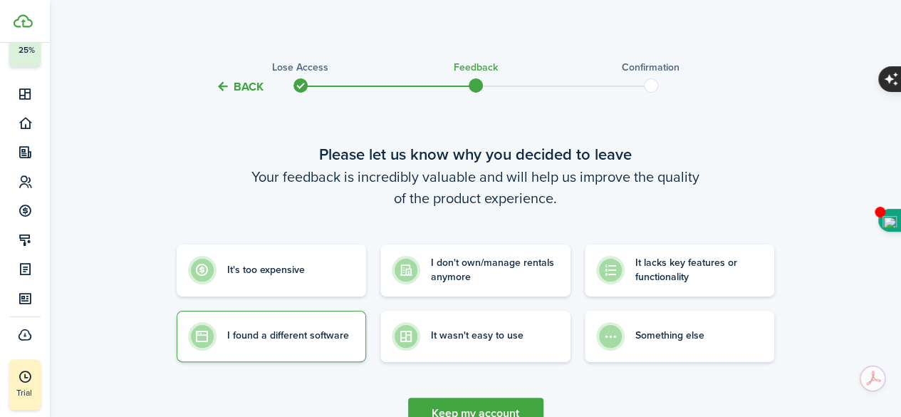
radio input "true"
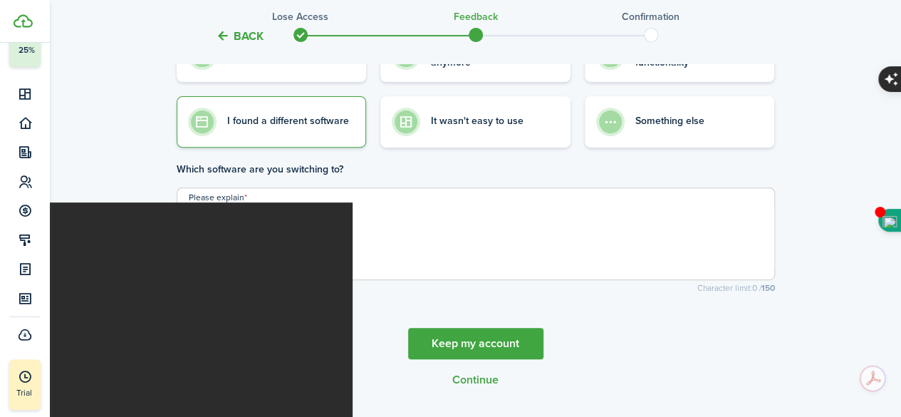
scroll to position [249, 0]
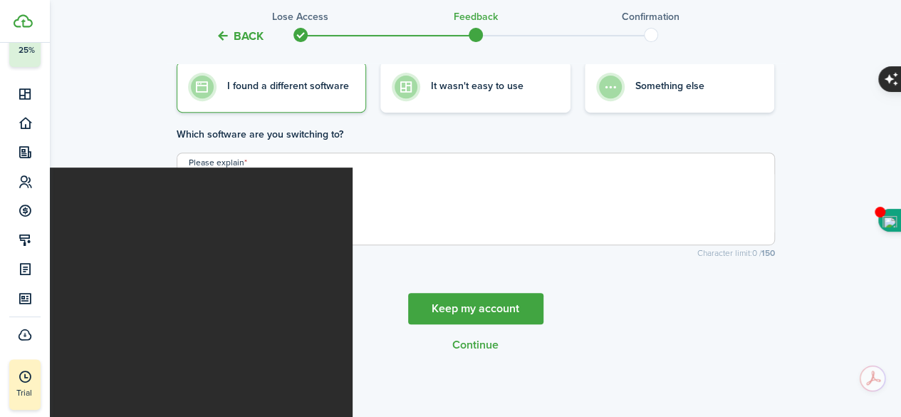
click at [474, 341] on button "Continue" at bounding box center [475, 344] width 46 height 13
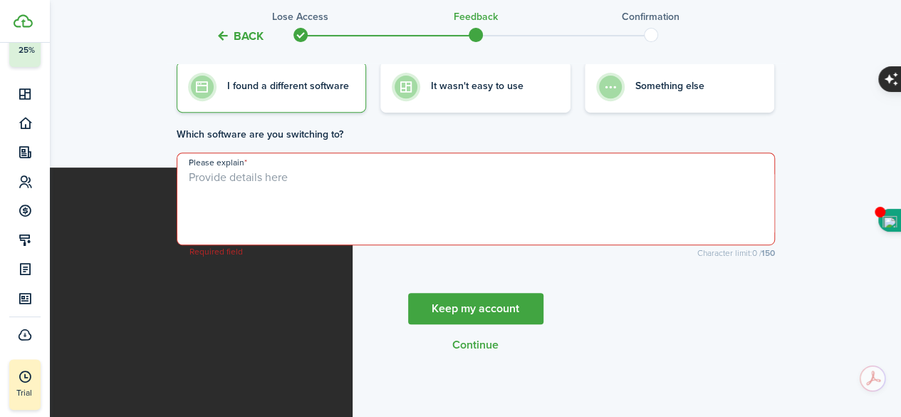
scroll to position [244, 0]
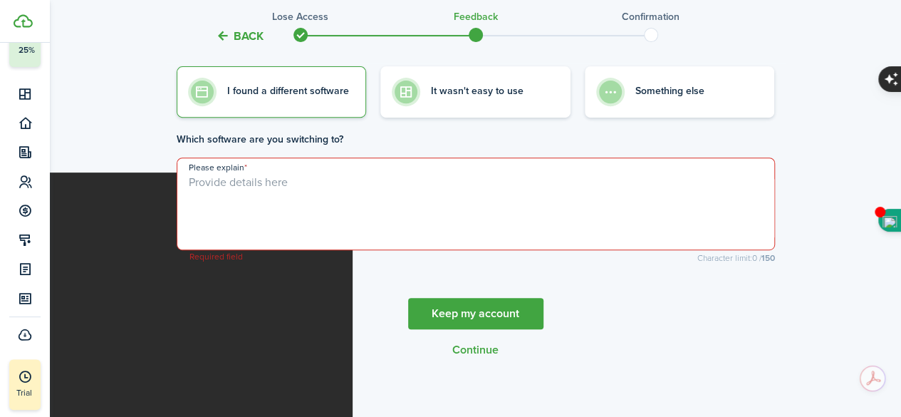
click at [281, 182] on textarea "Please explain" at bounding box center [475, 208] width 597 height 68
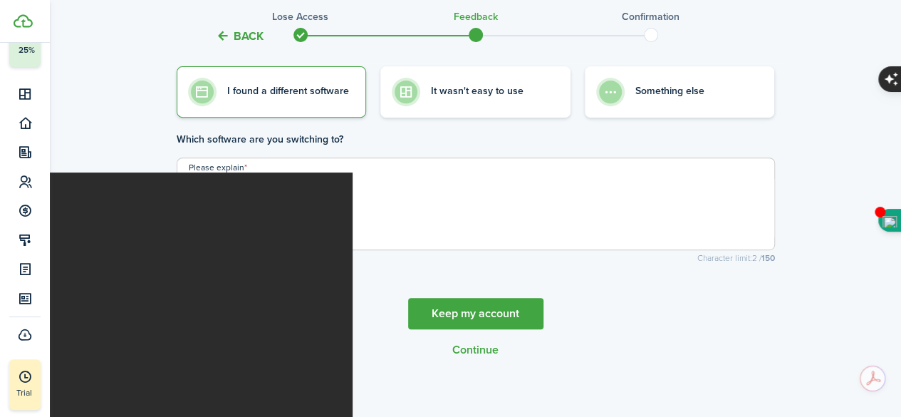
type textarea "na"
click at [477, 348] on button "Continue" at bounding box center [475, 349] width 46 height 13
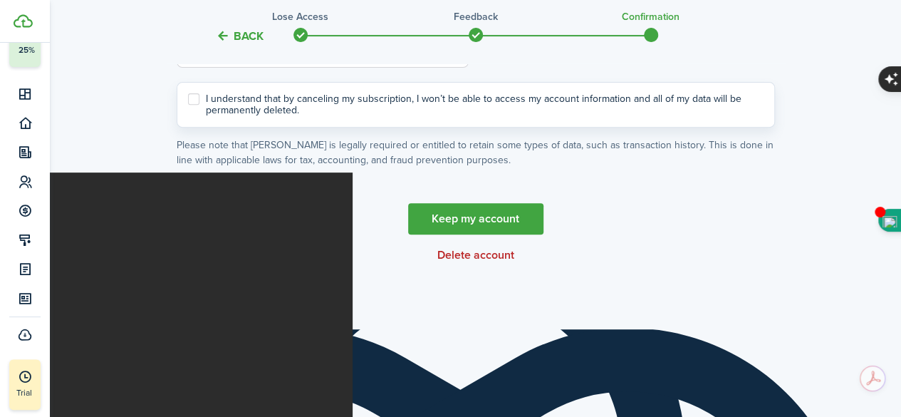
scroll to position [0, 0]
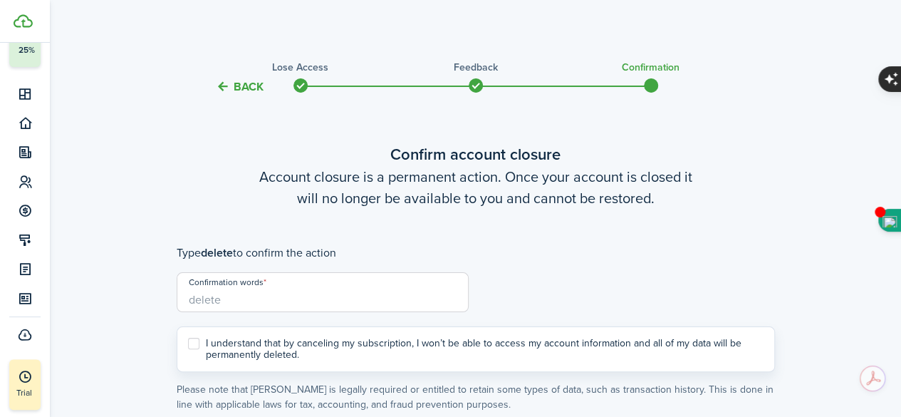
click at [267, 292] on input "Confirmation words" at bounding box center [323, 292] width 292 height 40
click at [189, 340] on label "I understand that by canceling my subscription, I won’t be able to access my ac…" at bounding box center [475, 349] width 575 height 23
click at [188, 348] on input "I understand that by canceling my subscription, I won’t be able to access my ac…" at bounding box center [187, 348] width 1 height 1
checkbox input "true"
click at [214, 298] on input "Confirmation words" at bounding box center [323, 292] width 292 height 40
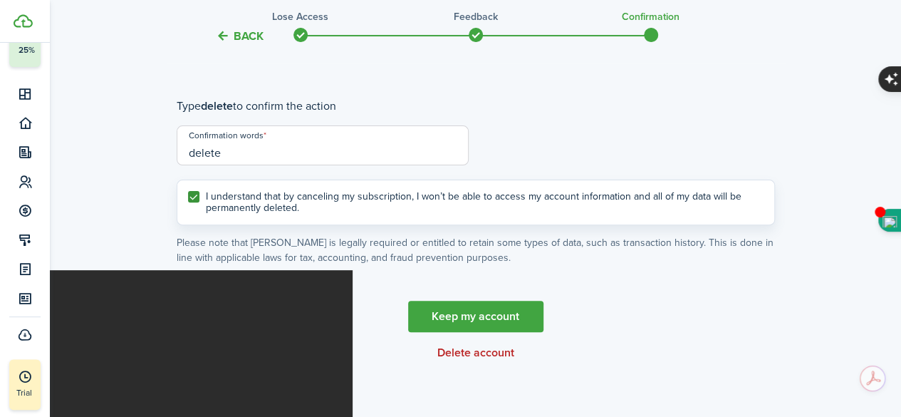
scroll to position [156, 0]
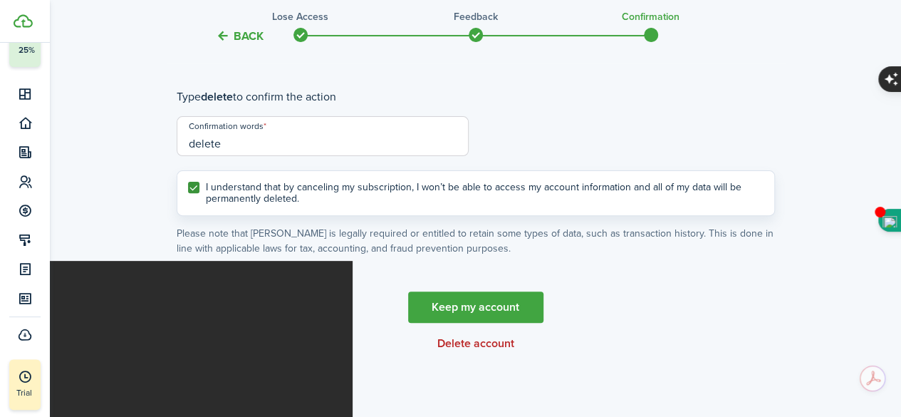
type input "delete"
click at [472, 344] on button "Delete account" at bounding box center [475, 343] width 77 height 13
